Goal: Navigation & Orientation: Understand site structure

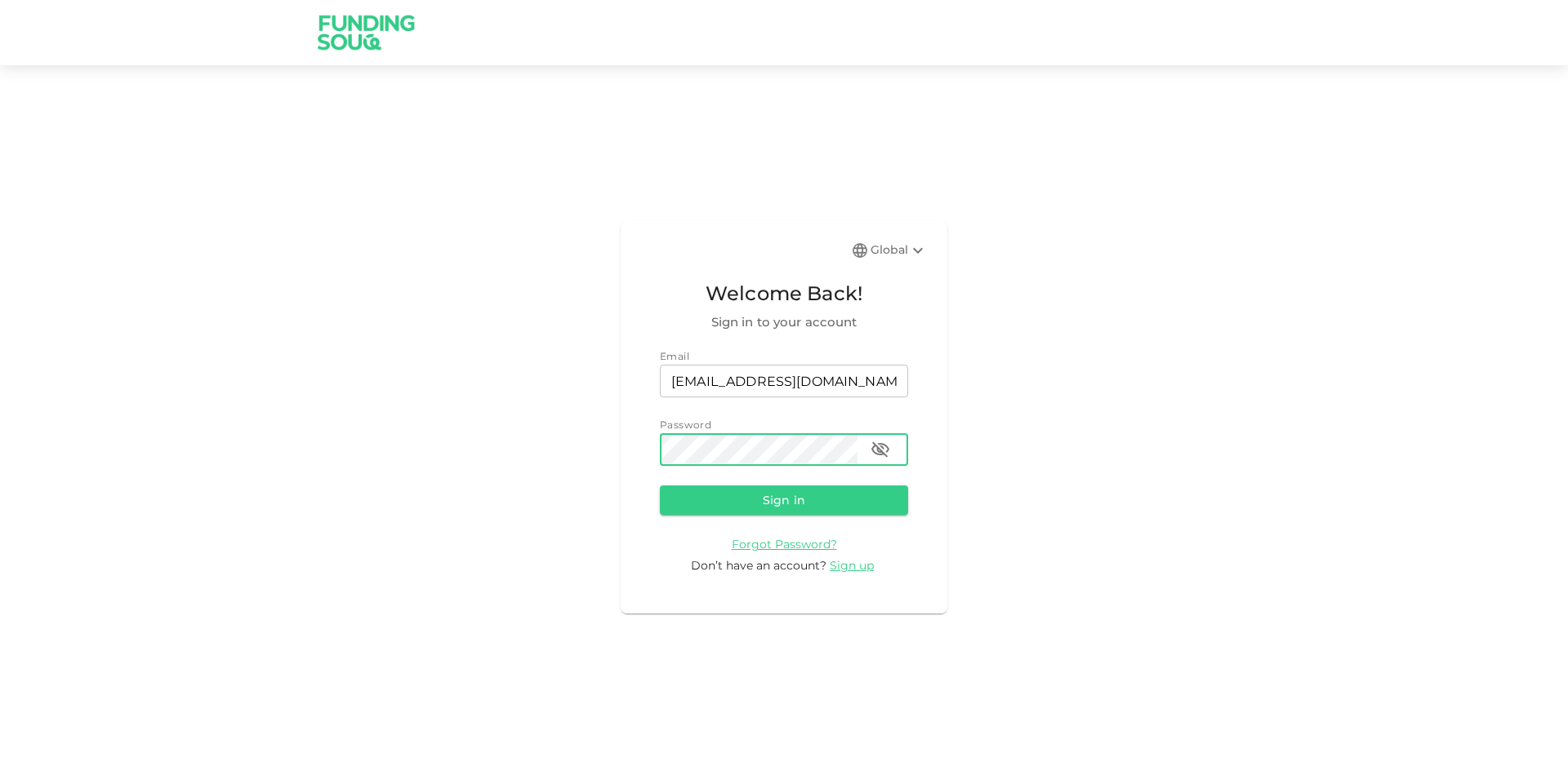
click at [659, 486] on button "Sign in" at bounding box center [784, 500] width 248 height 29
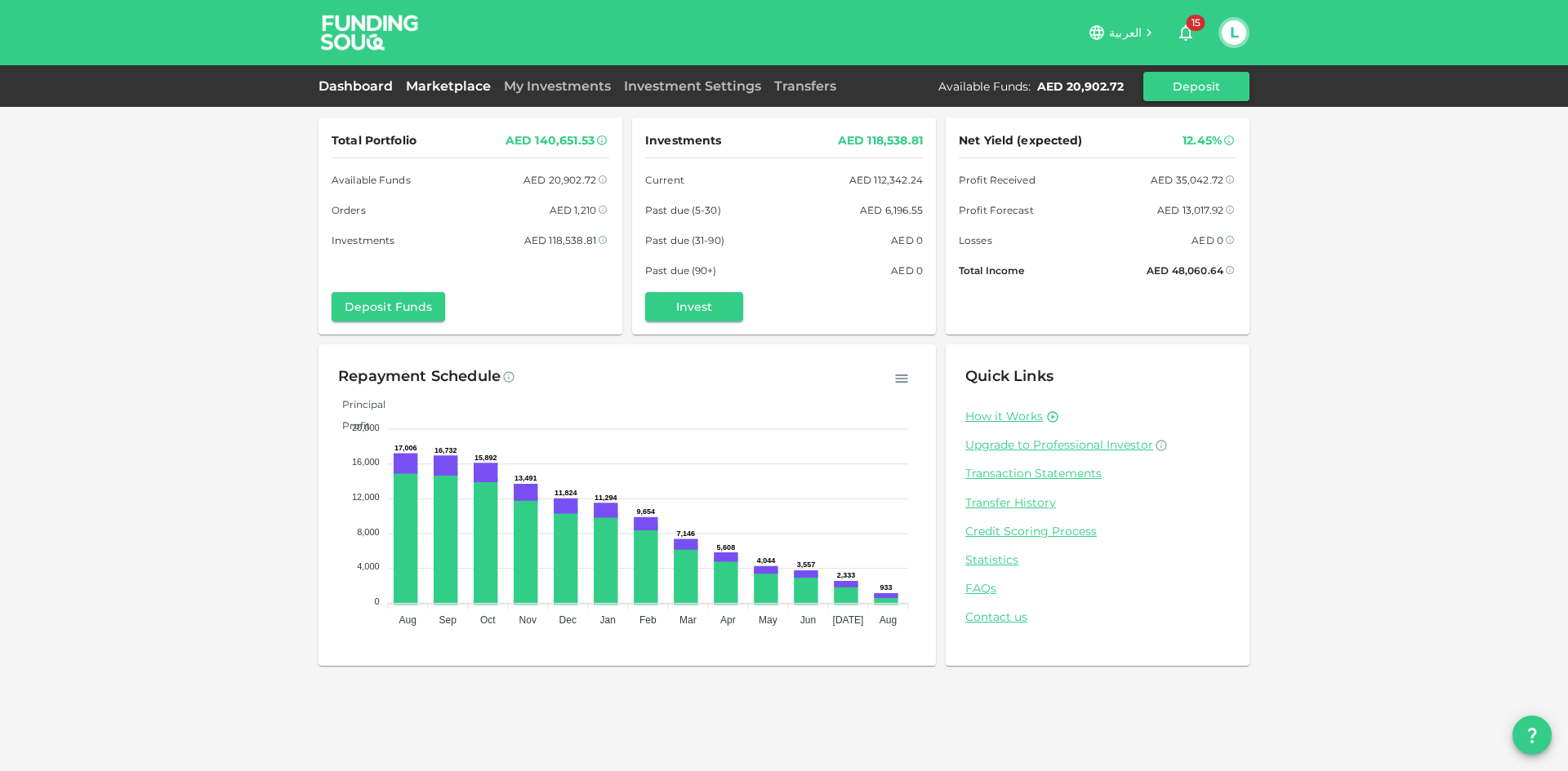
click at [475, 90] on link "Marketplace" at bounding box center [448, 86] width 98 height 16
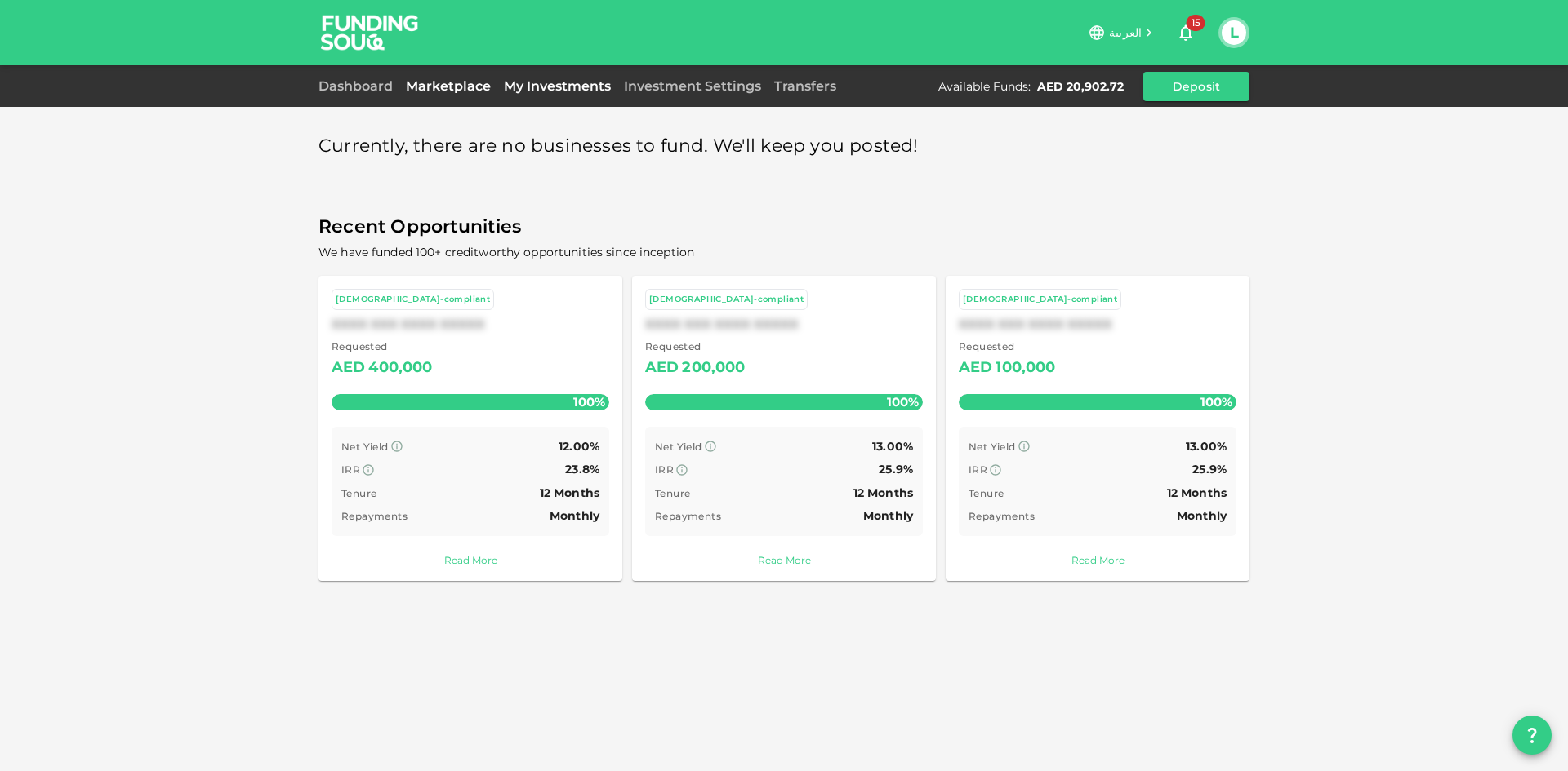
click at [527, 88] on link "My Investments" at bounding box center [557, 86] width 120 height 16
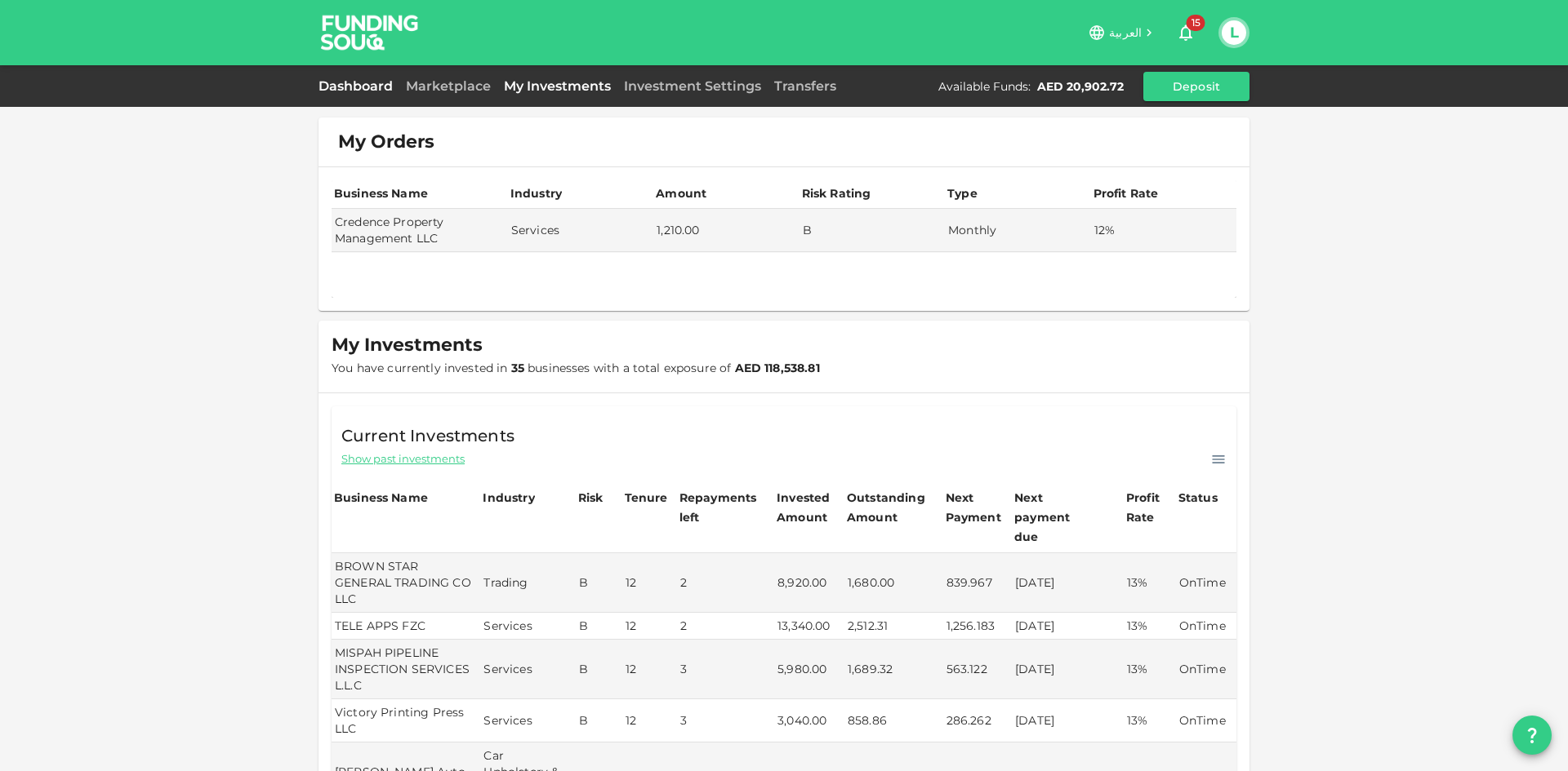
click at [364, 84] on link "Dashboard" at bounding box center [358, 86] width 81 height 16
